Goal: Task Accomplishment & Management: Manage account settings

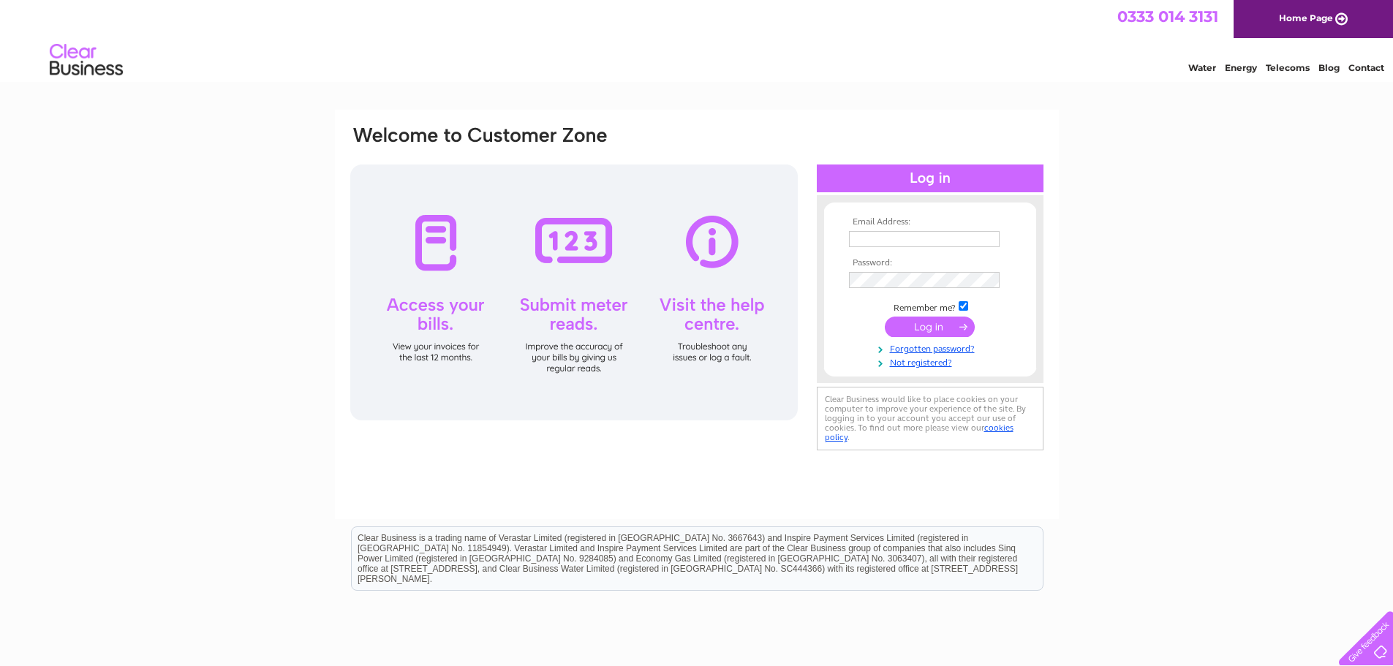
type input "styleasialtd@hotmail.com"
click at [936, 325] on input "submit" at bounding box center [930, 327] width 90 height 20
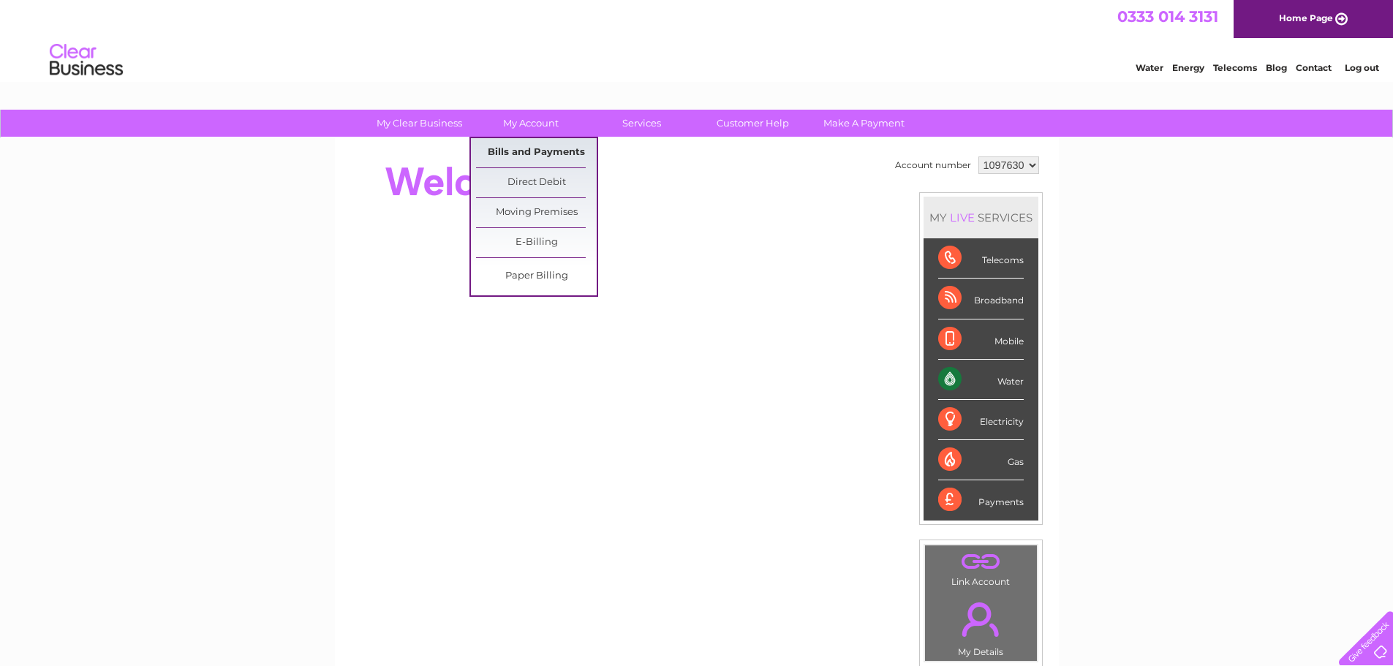
click at [543, 153] on link "Bills and Payments" at bounding box center [536, 152] width 121 height 29
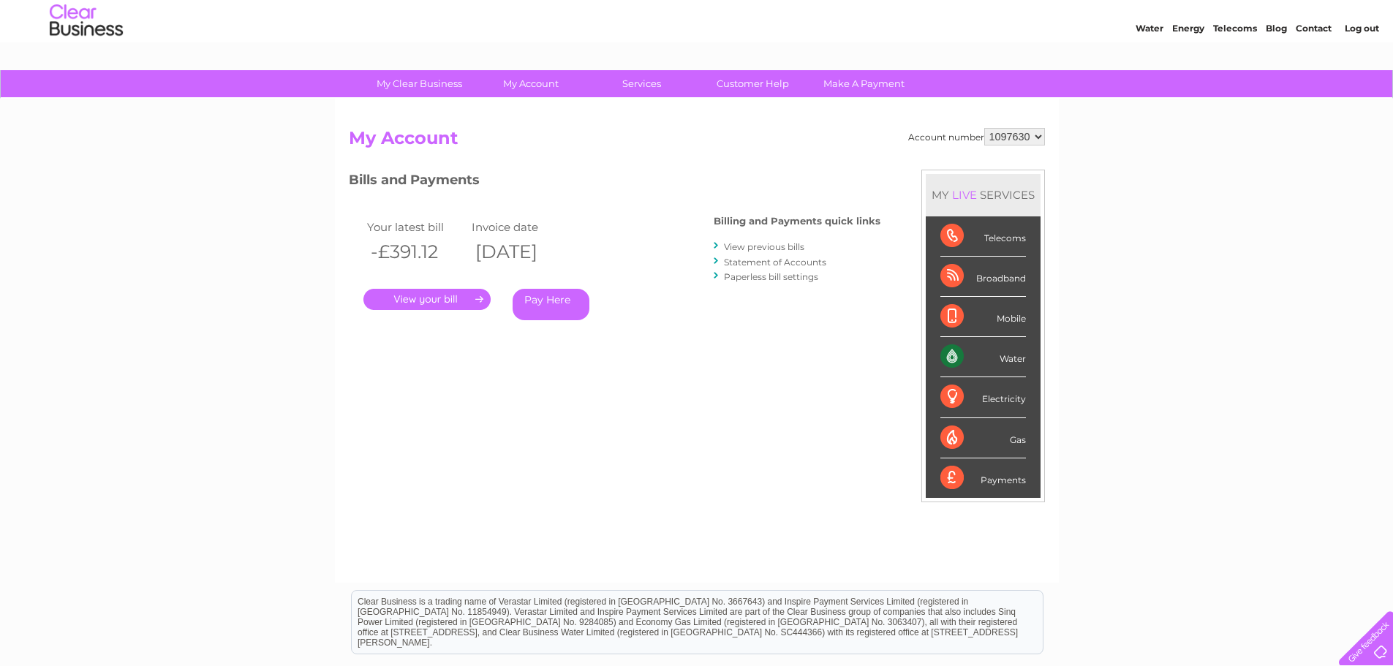
scroll to position [73, 0]
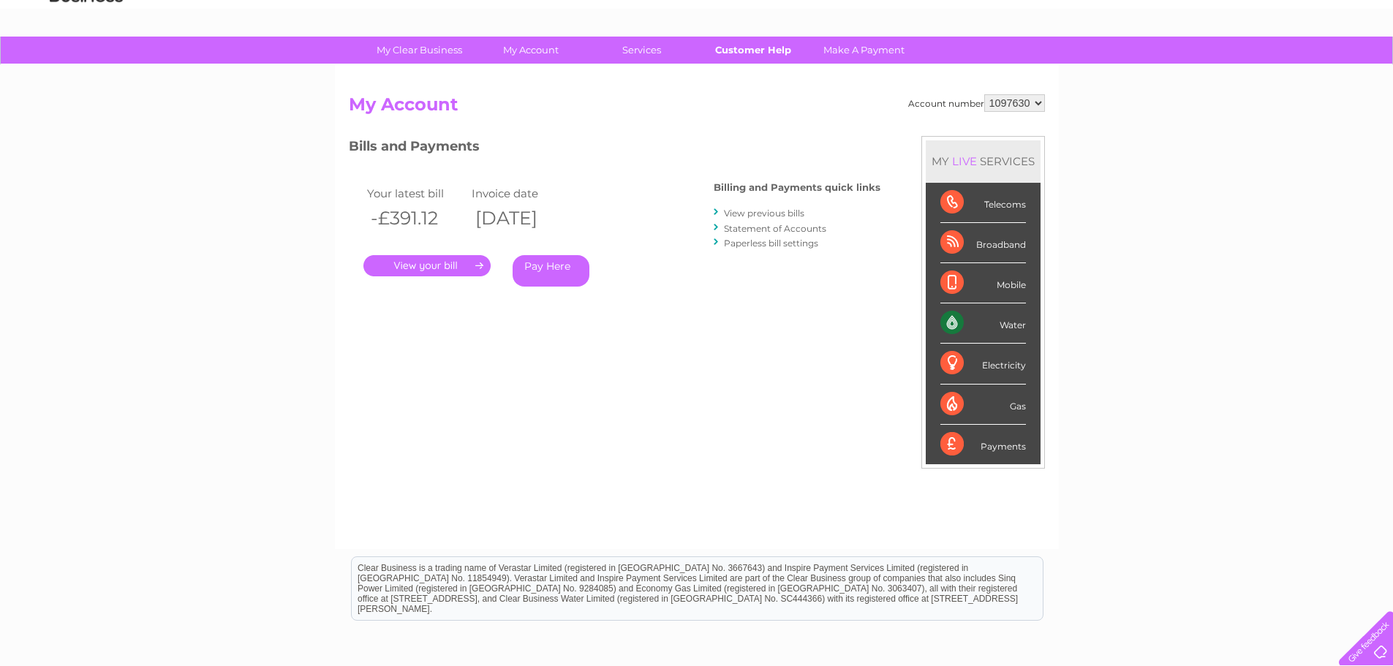
click at [742, 47] on link "Customer Help" at bounding box center [752, 50] width 121 height 27
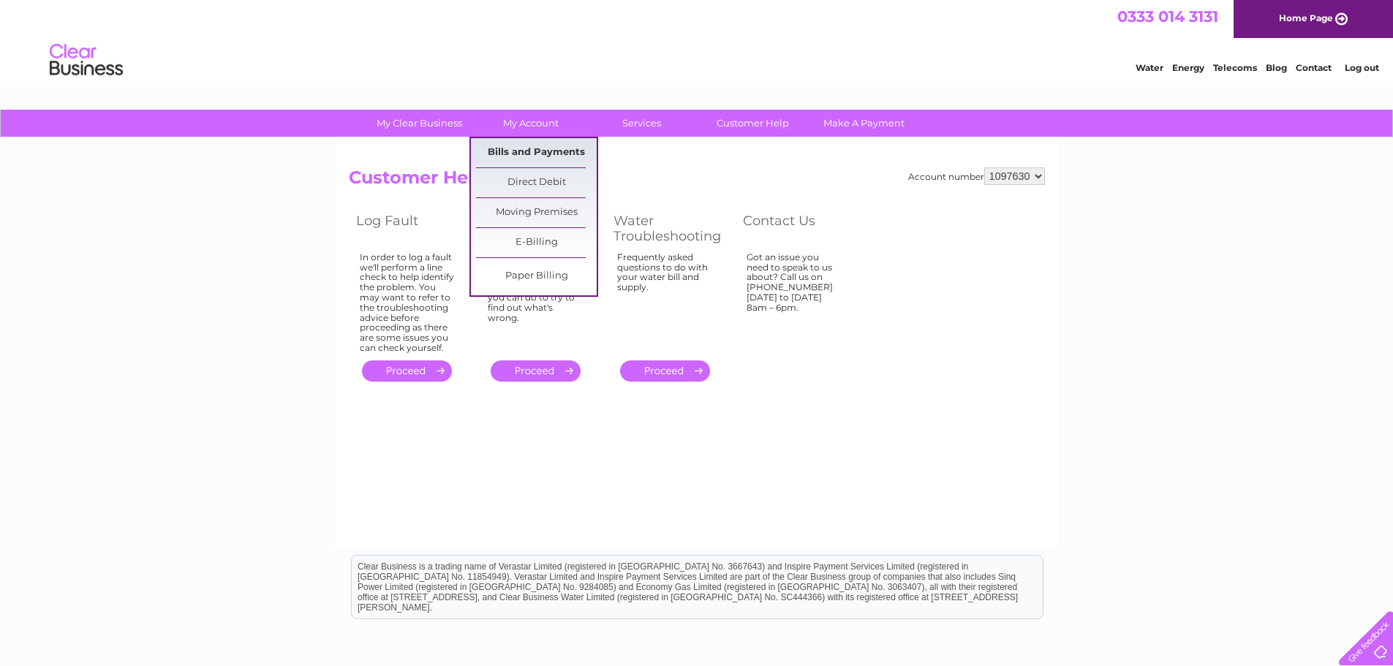
click at [532, 150] on link "Bills and Payments" at bounding box center [536, 152] width 121 height 29
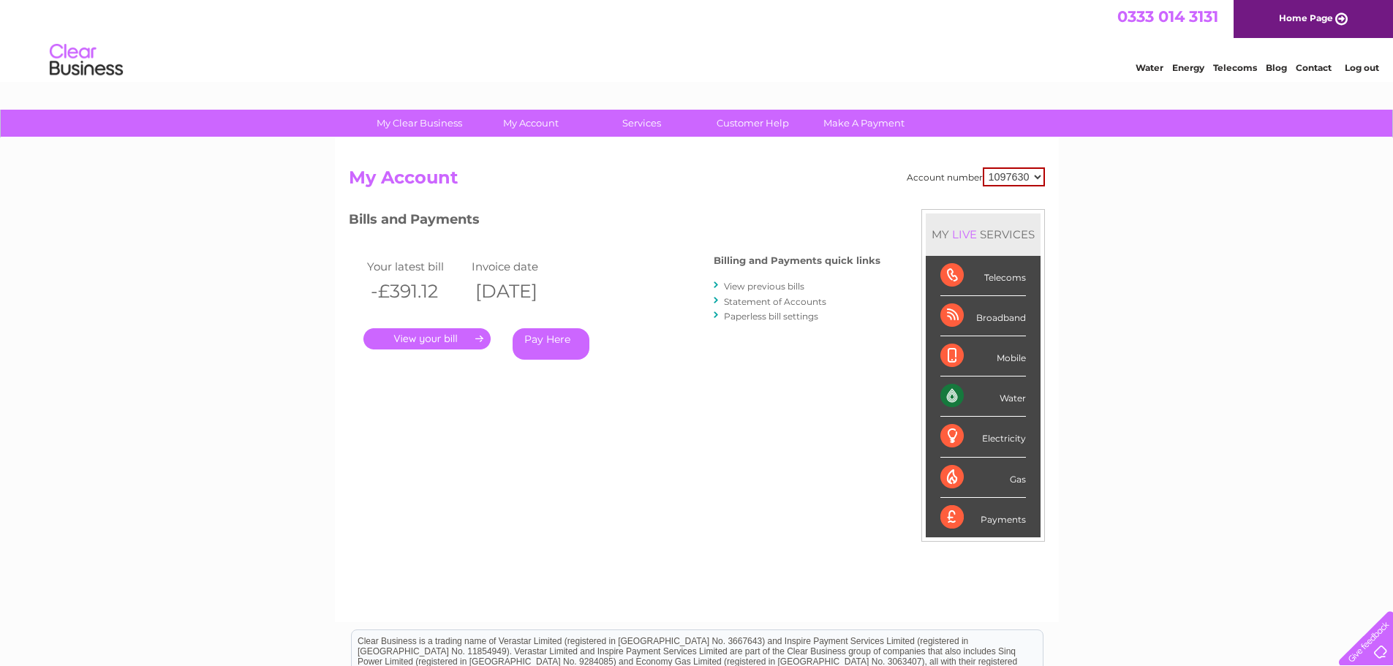
click at [454, 336] on link "." at bounding box center [426, 338] width 127 height 21
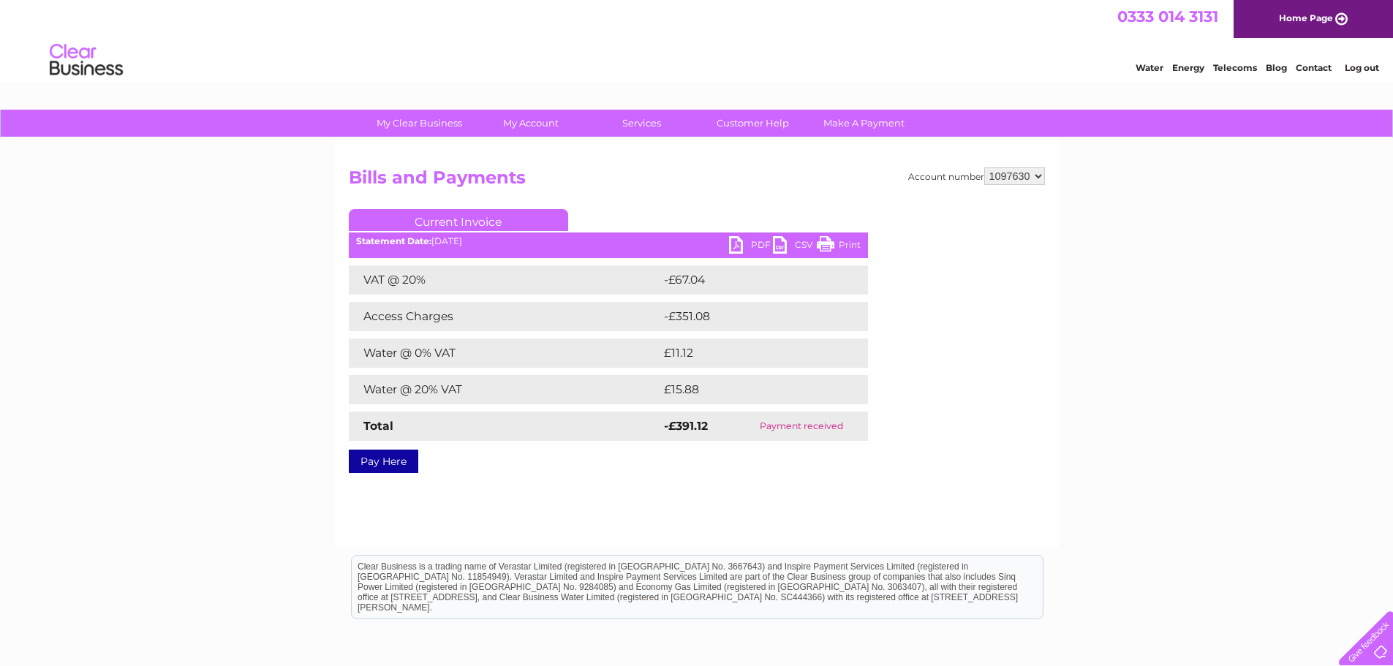
click at [741, 245] on link "PDF" at bounding box center [751, 246] width 44 height 21
